Goal: Find specific page/section: Find specific page/section

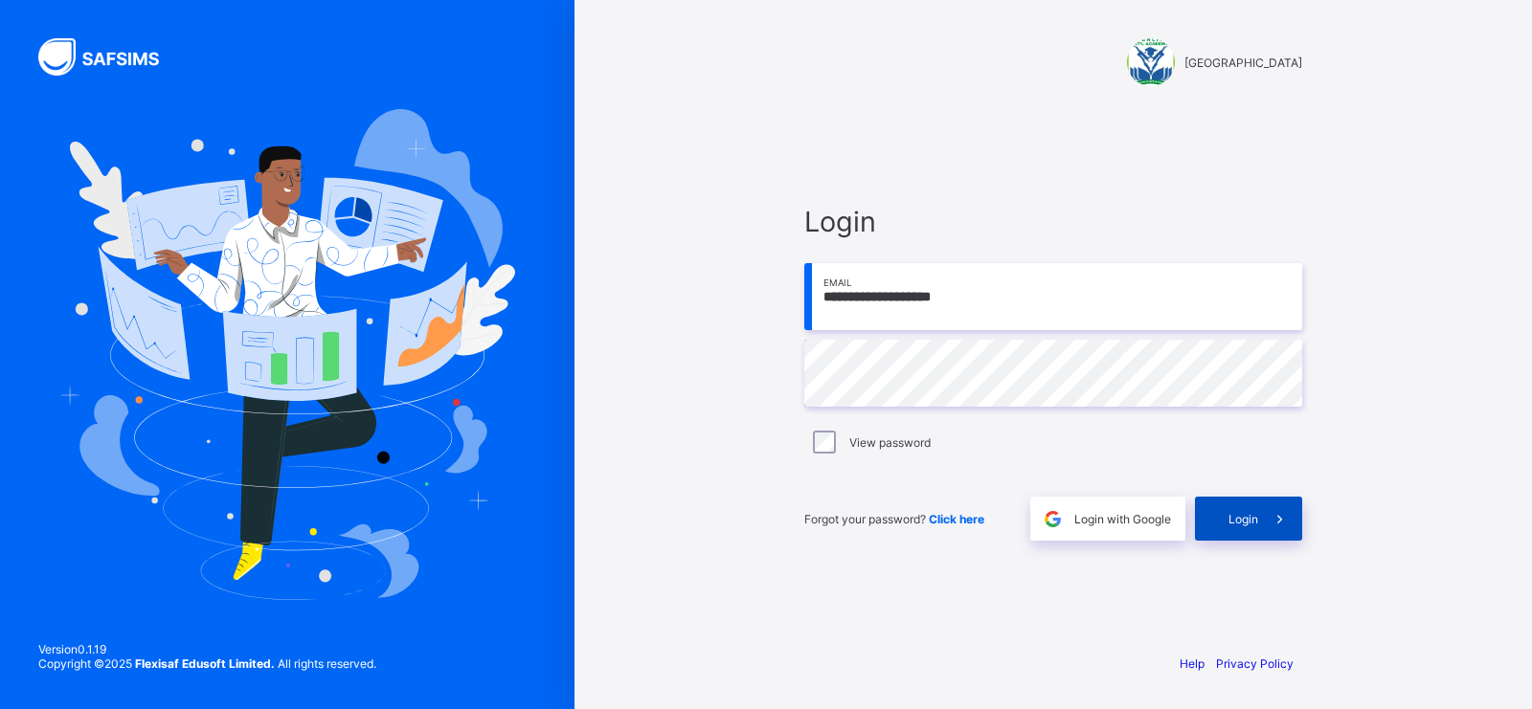
click at [1256, 540] on div "Login" at bounding box center [1248, 519] width 107 height 44
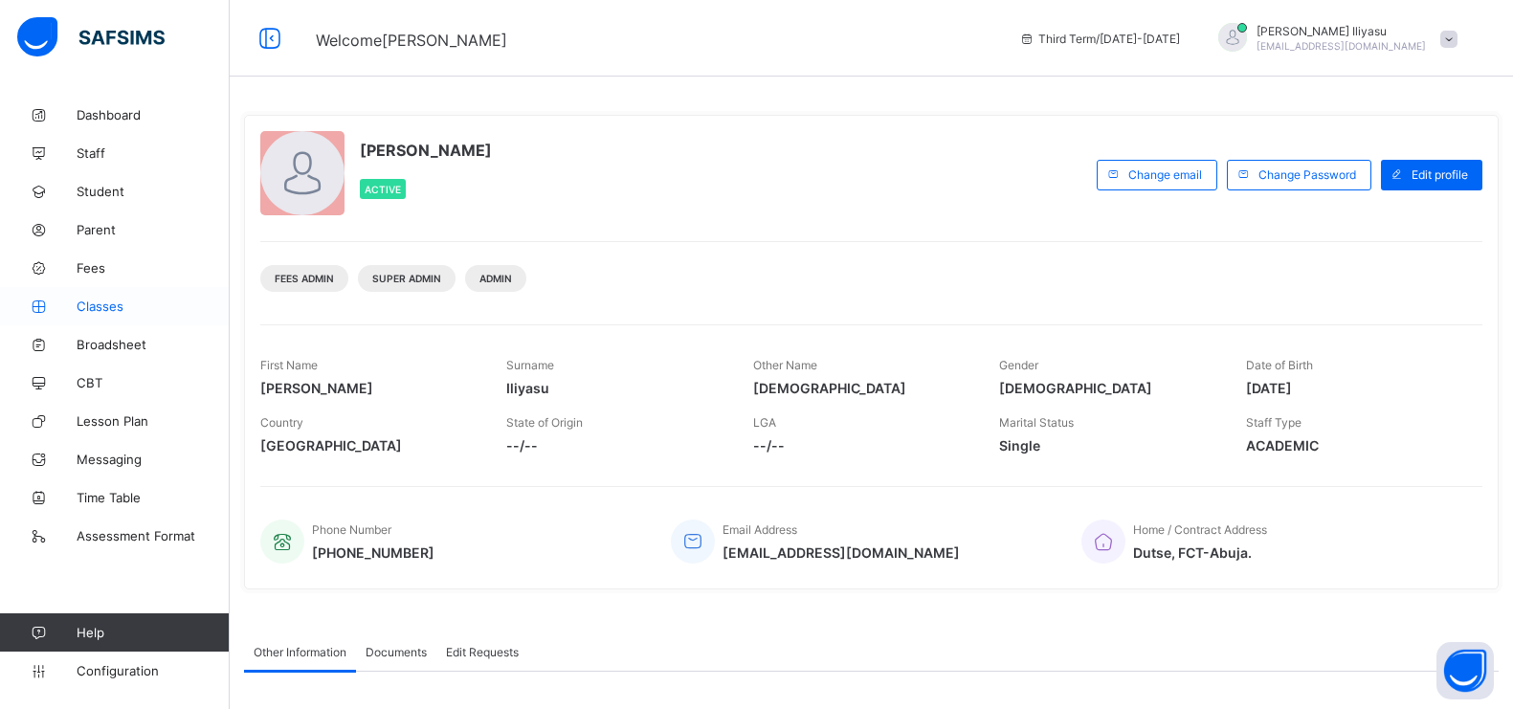
click at [129, 306] on span "Classes" at bounding box center [153, 306] width 153 height 15
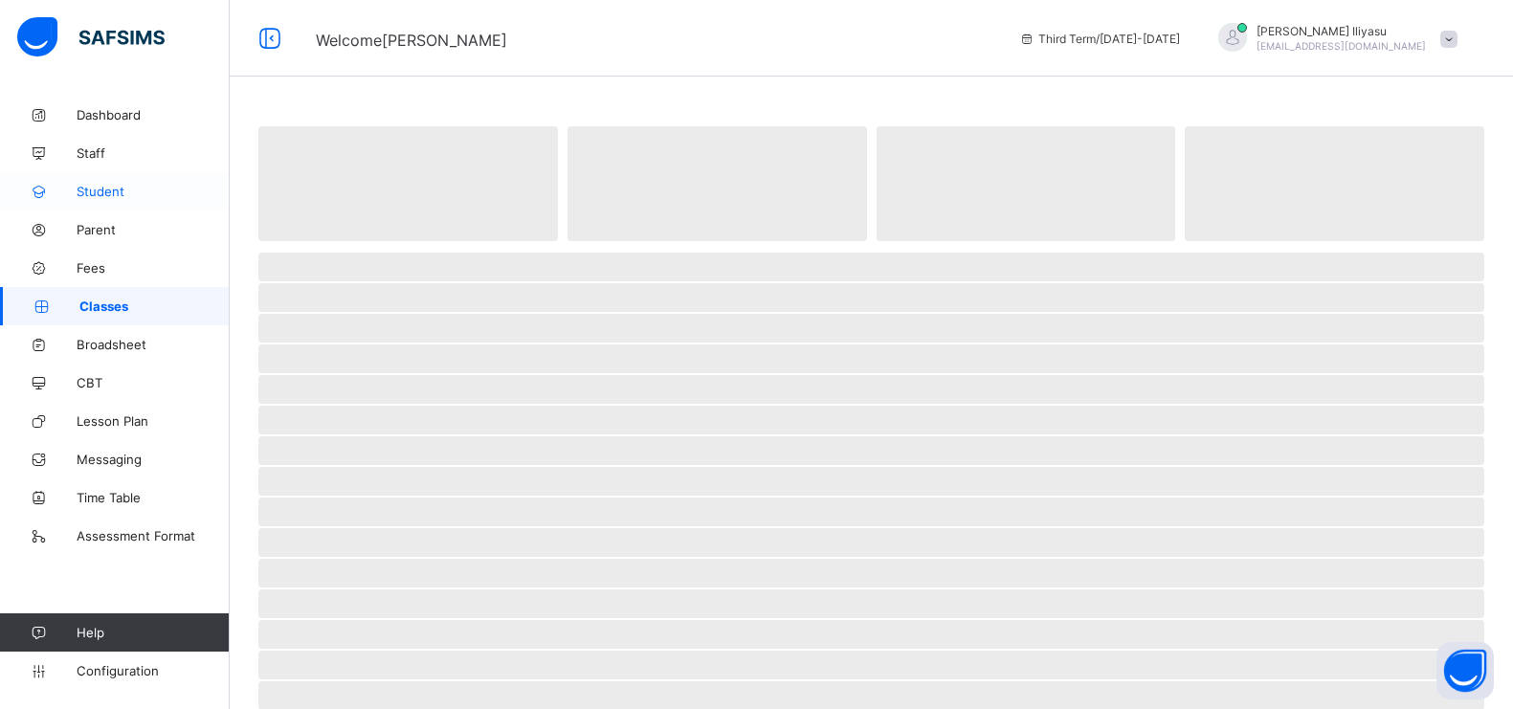
click at [104, 172] on link "Student" at bounding box center [115, 191] width 230 height 38
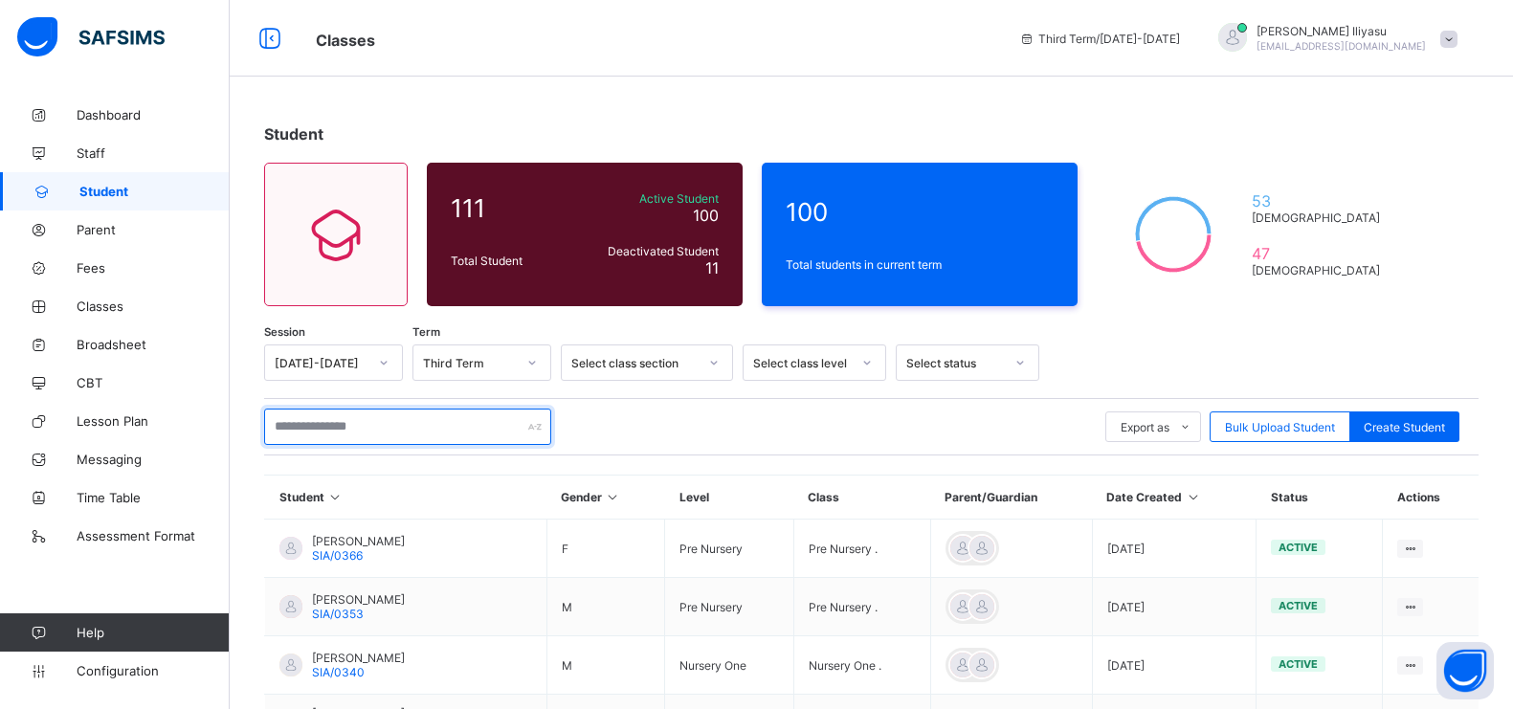
click at [373, 440] on input "text" at bounding box center [407, 427] width 287 height 36
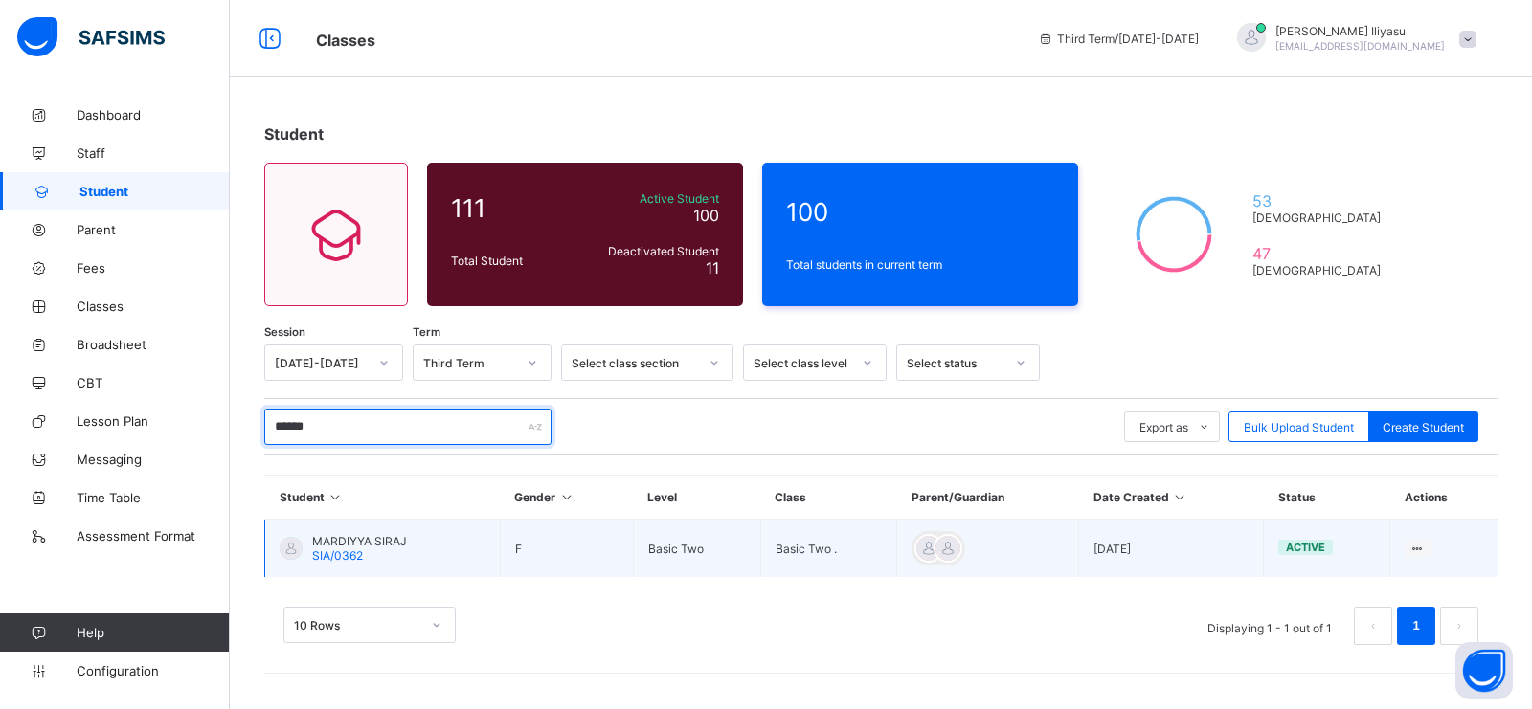
type input "******"
click at [397, 539] on span "MARDIYYA SIRAJ" at bounding box center [359, 541] width 95 height 14
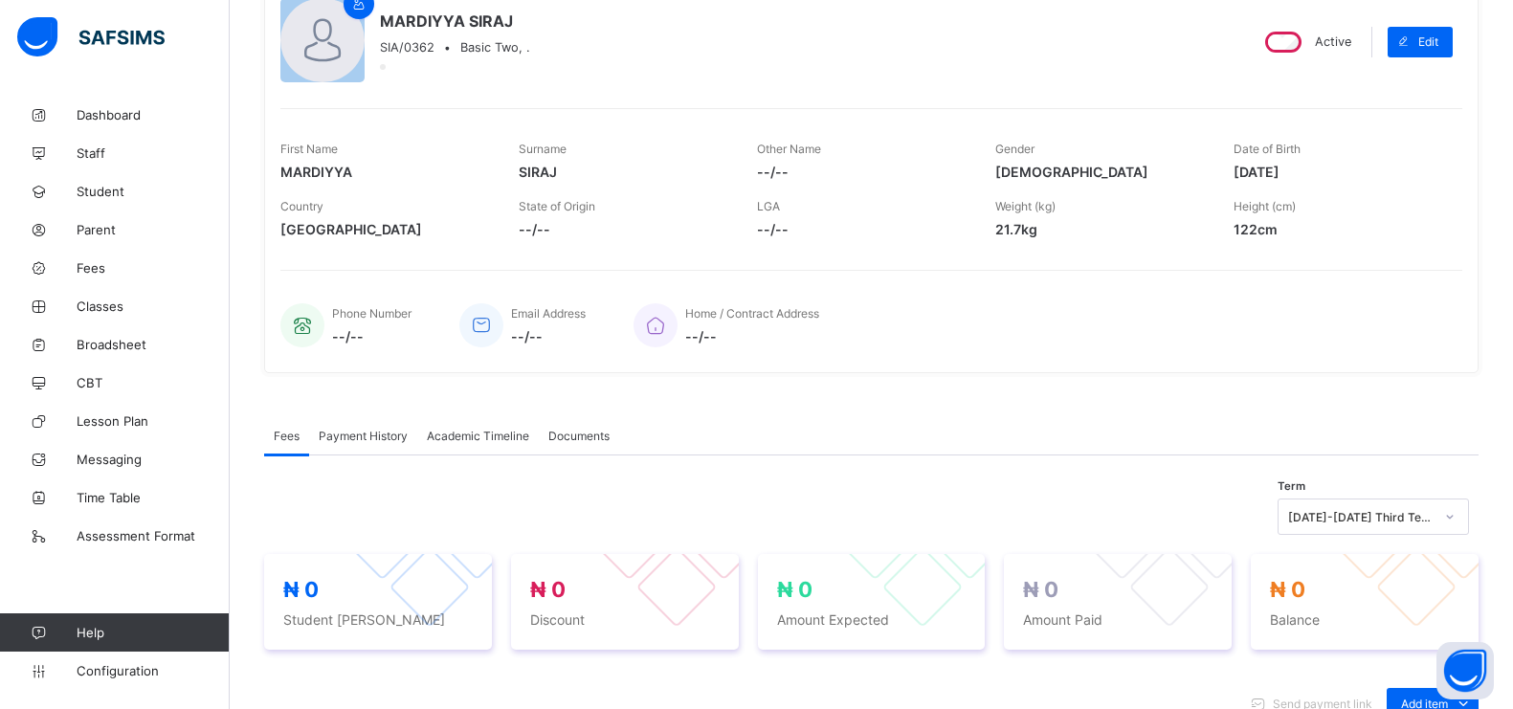
scroll to position [191, 0]
drag, startPoint x: 1250, startPoint y: 174, endPoint x: 1355, endPoint y: 173, distance: 104.3
click at [1355, 173] on span "[DATE]" at bounding box center [1339, 171] width 210 height 16
copy span "[DATE]"
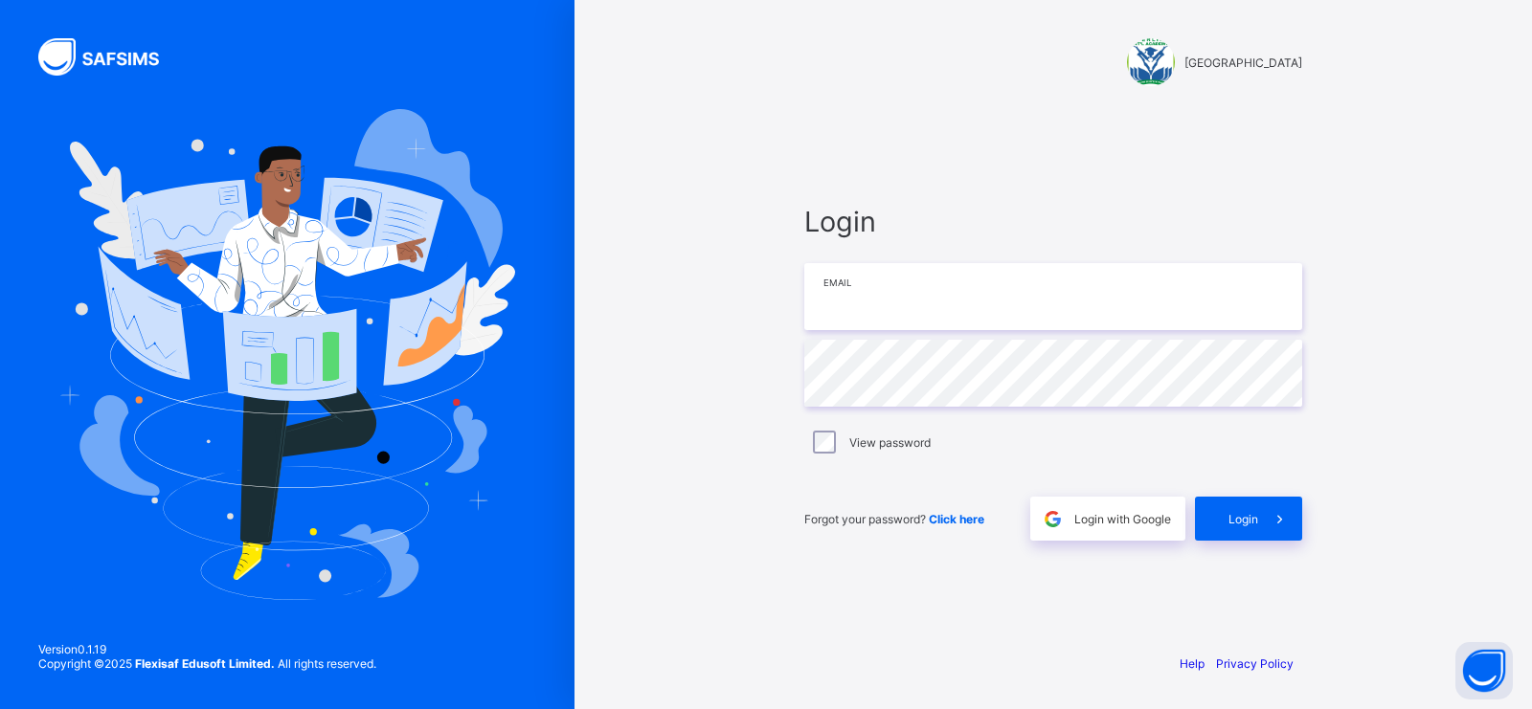
click at [811, 311] on input "email" at bounding box center [1053, 296] width 498 height 67
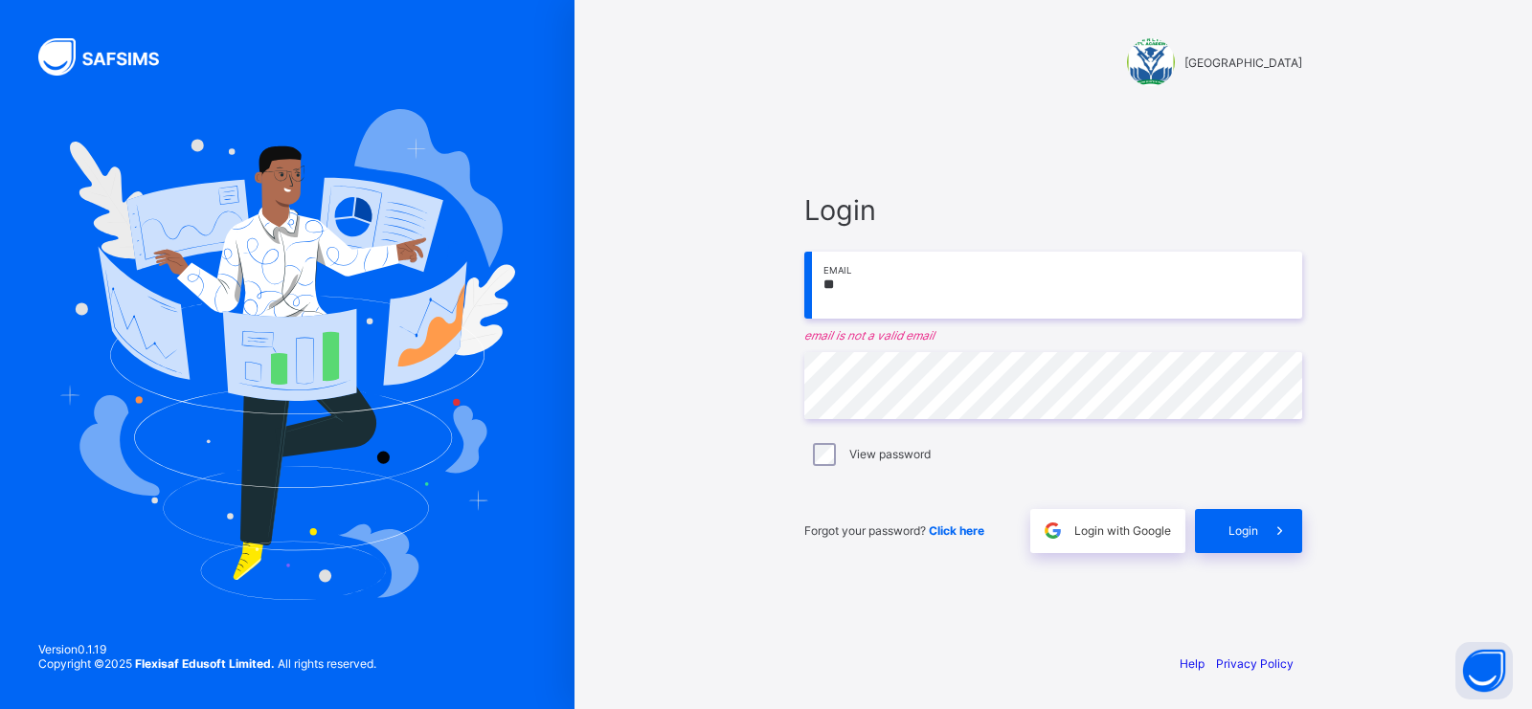
type input "**********"
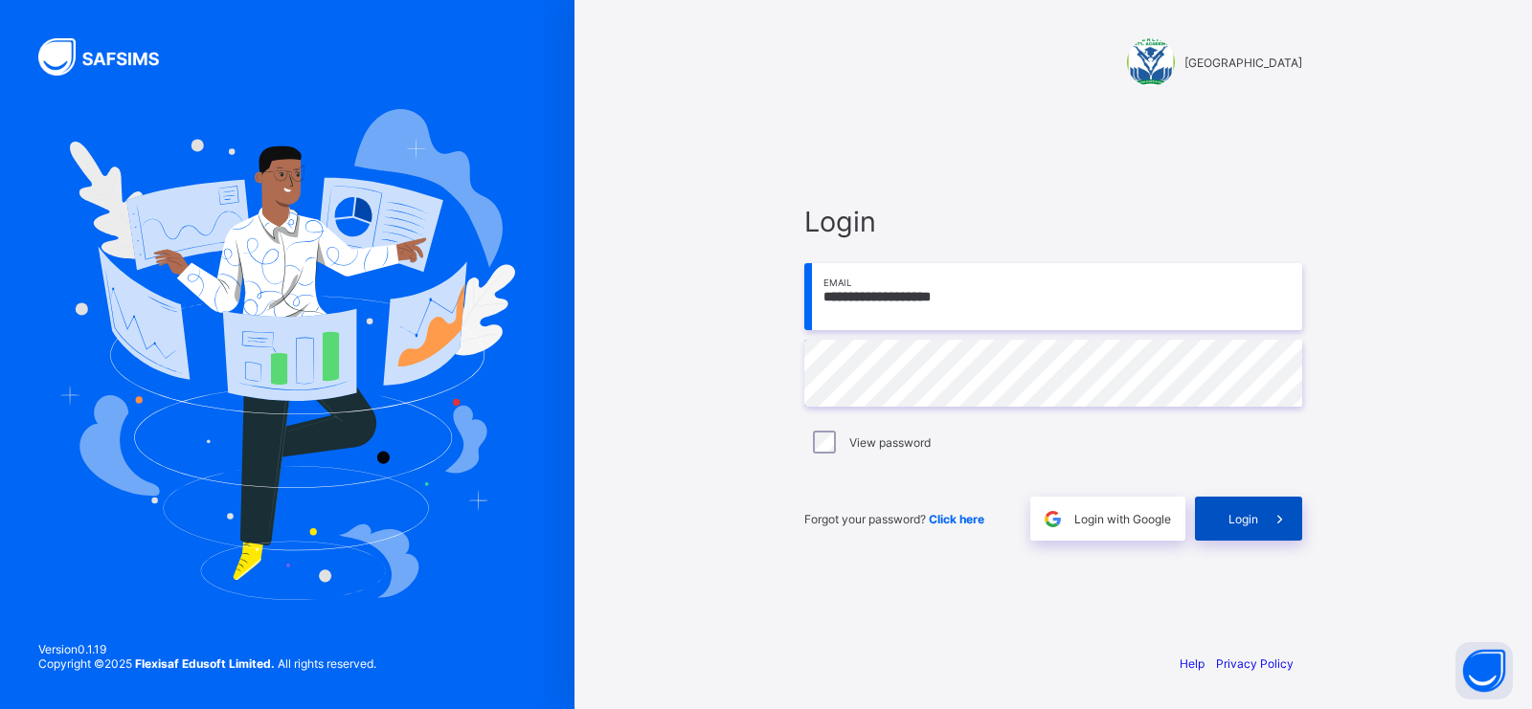
click at [1260, 503] on span at bounding box center [1280, 519] width 44 height 44
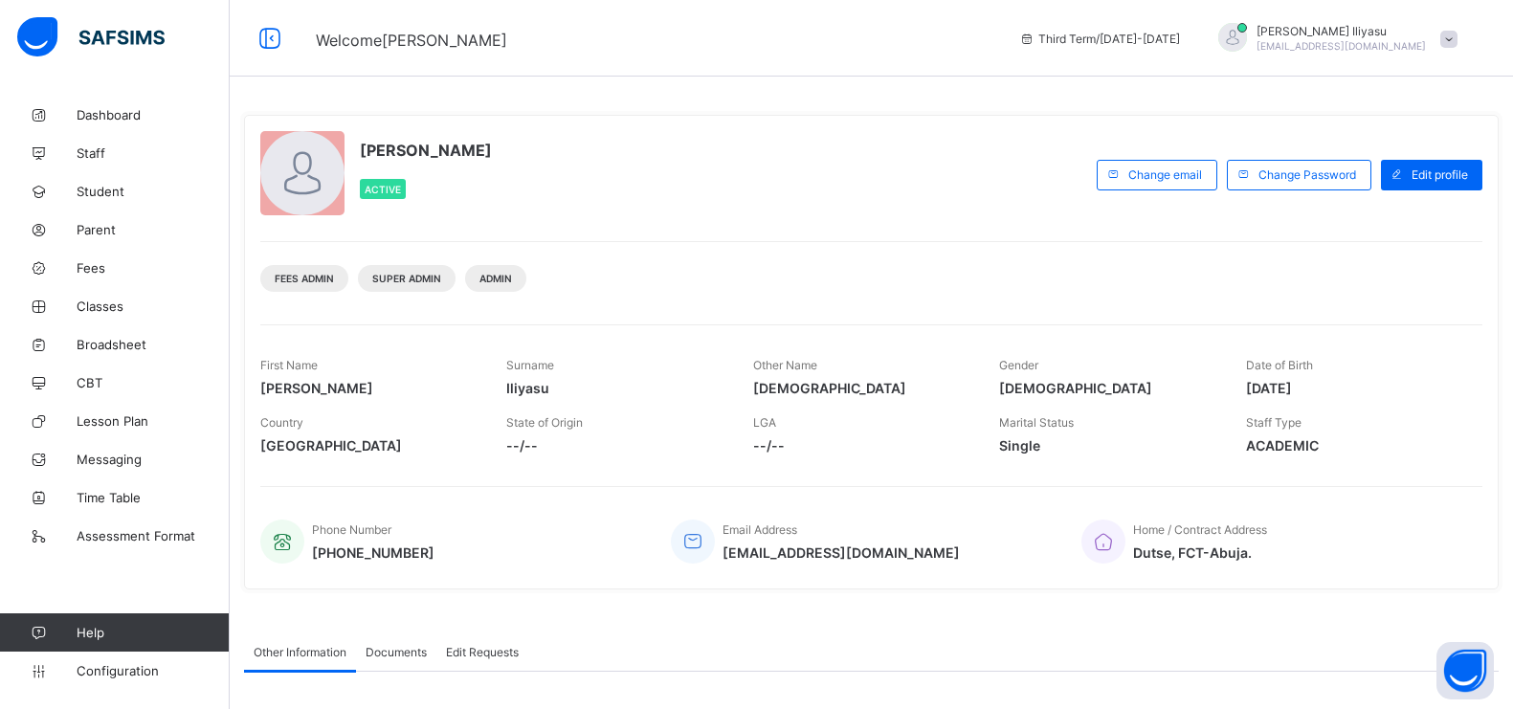
click at [1011, 241] on div "Fees Admin Super Admin Admin" at bounding box center [871, 271] width 1222 height 60
click at [123, 191] on span "Student" at bounding box center [153, 191] width 153 height 15
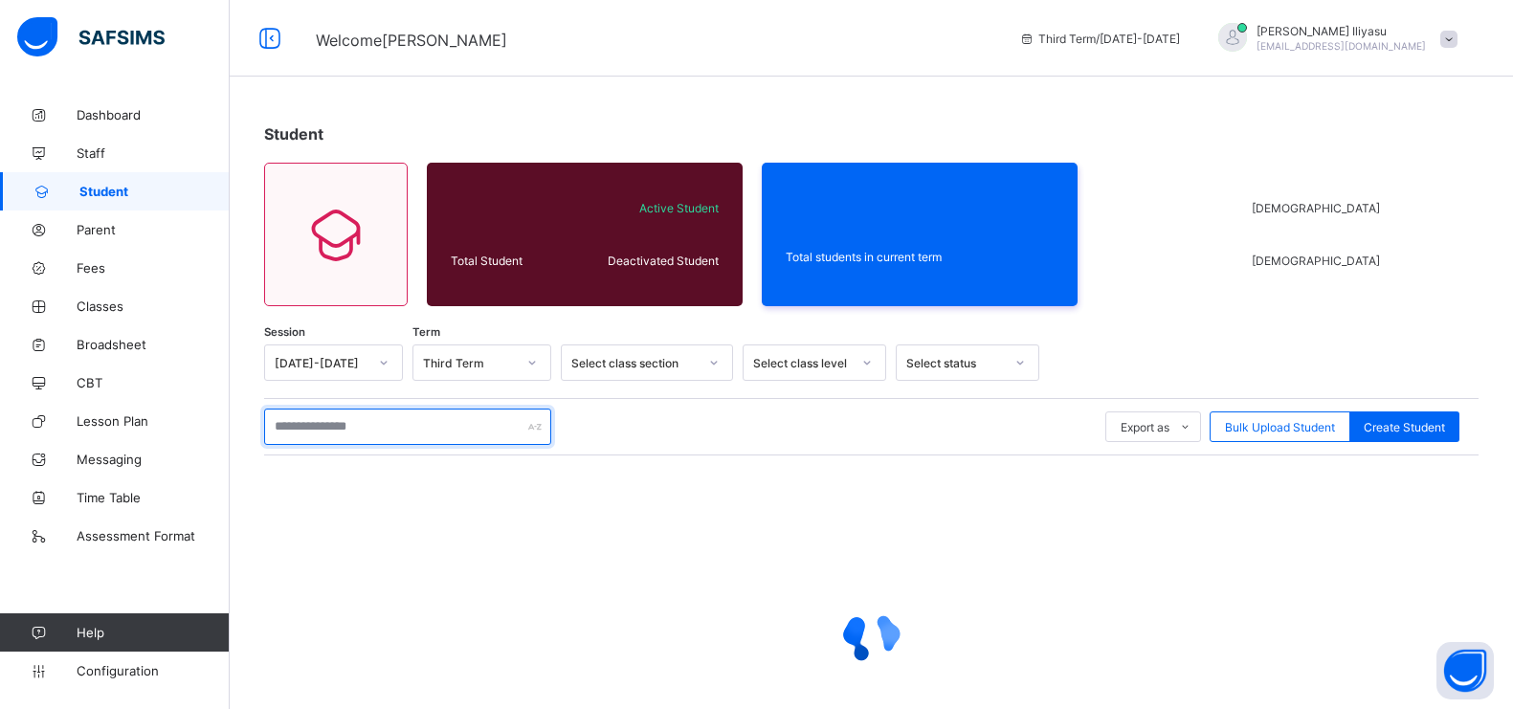
click at [299, 418] on input "text" at bounding box center [407, 427] width 287 height 36
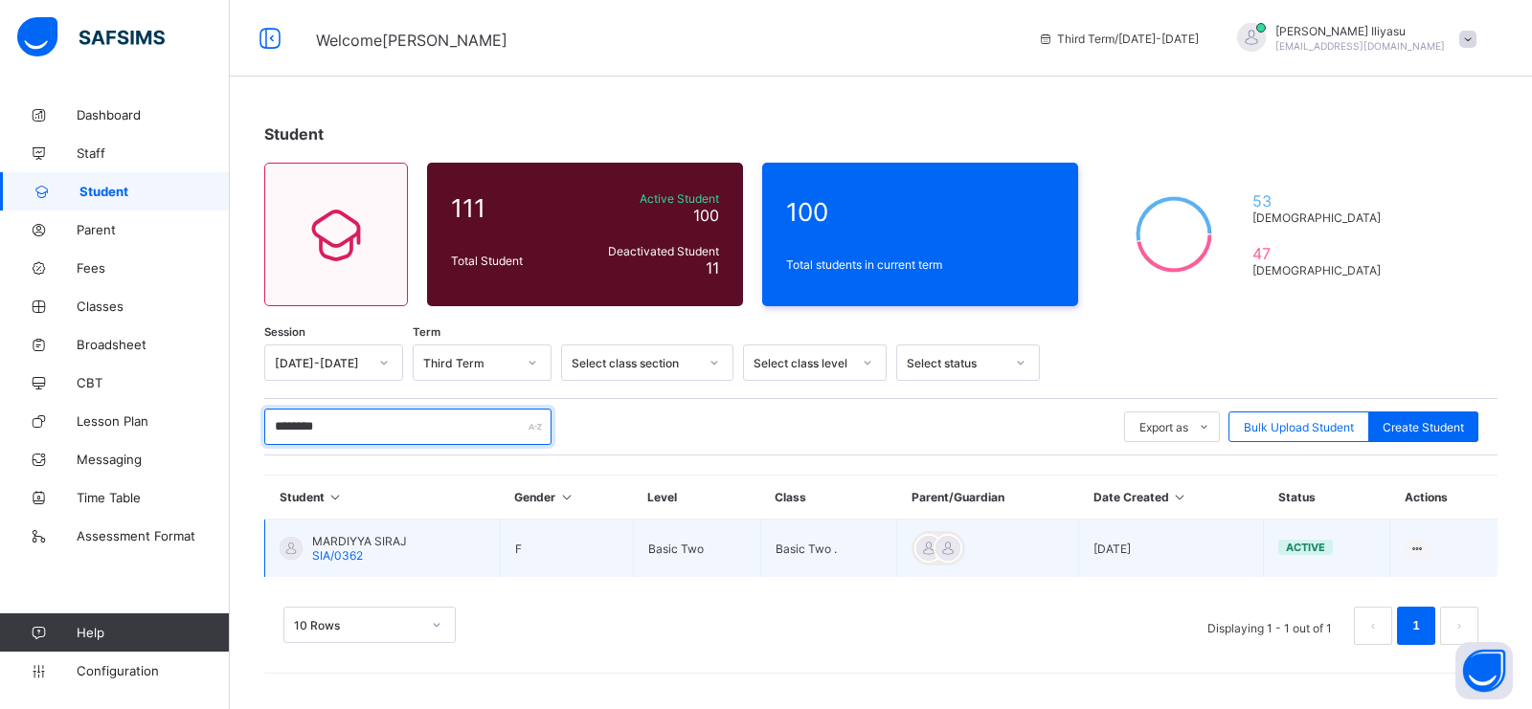
type input "********"
click at [474, 539] on td "MARDIYYA [PERSON_NAME]/0362" at bounding box center [382, 549] width 235 height 58
click at [326, 543] on span "MARDIYYA SIRAJ" at bounding box center [359, 541] width 95 height 14
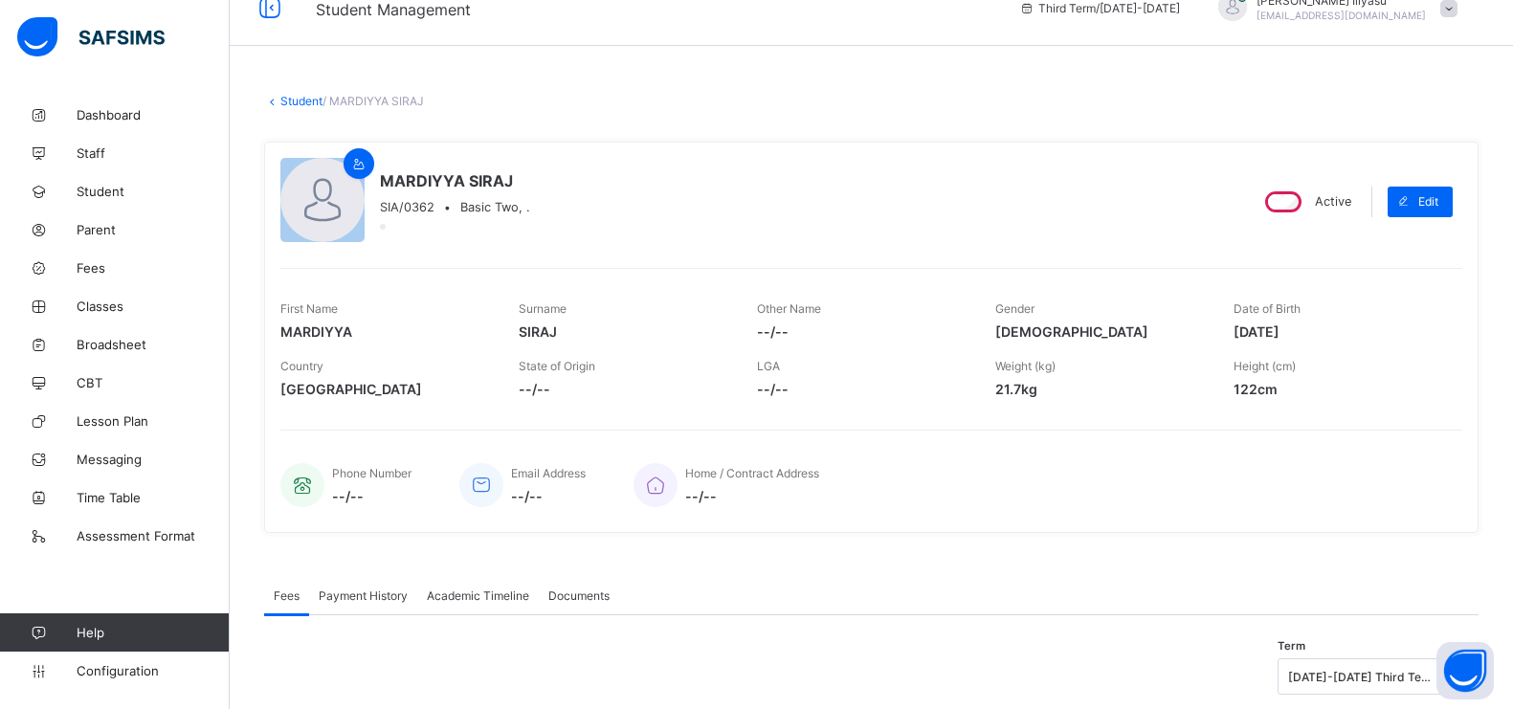
scroll to position [42, 0]
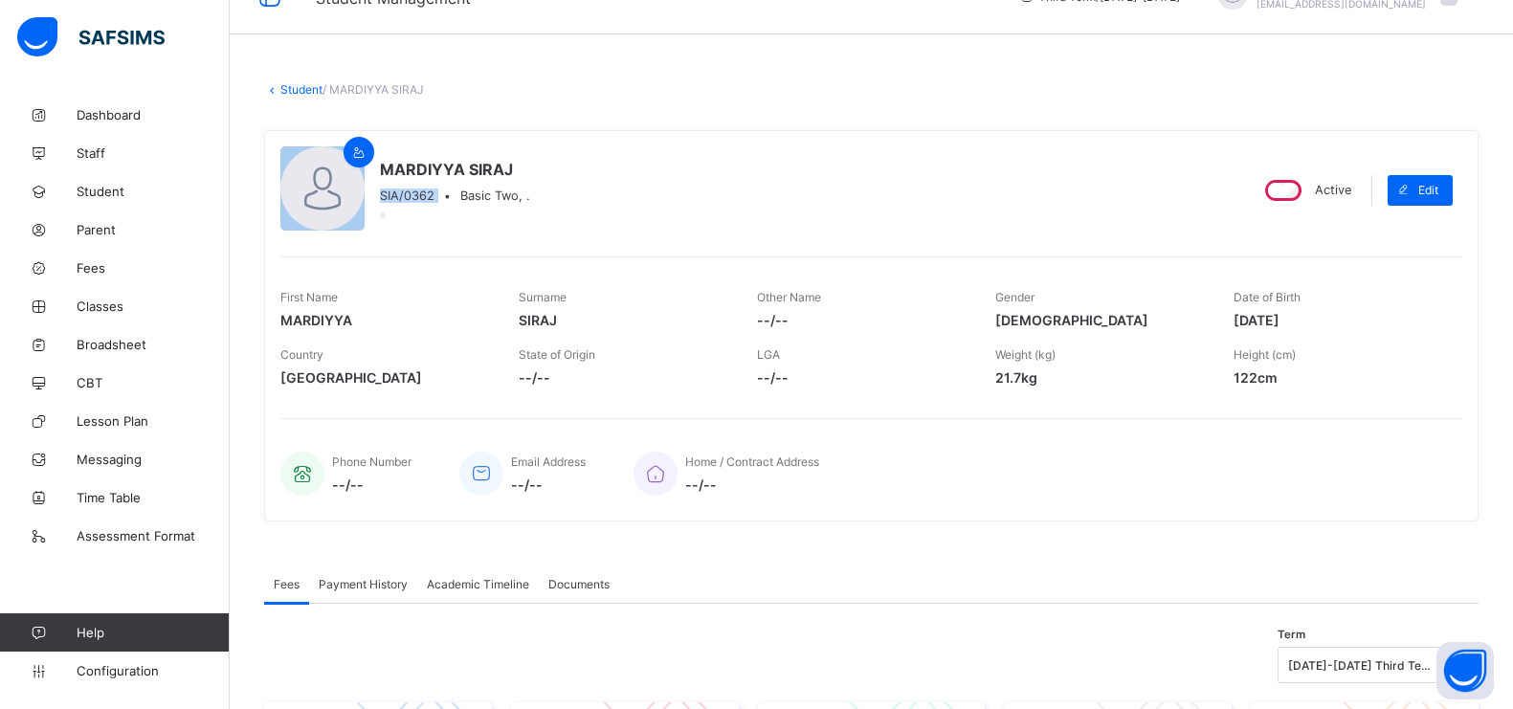
drag, startPoint x: 380, startPoint y: 195, endPoint x: 441, endPoint y: 200, distance: 61.5
click at [441, 200] on div "SIA/0362 • Basic Two, ." at bounding box center [455, 196] width 150 height 14
copy span "SIA/0362"
